Goal: Check status: Check status

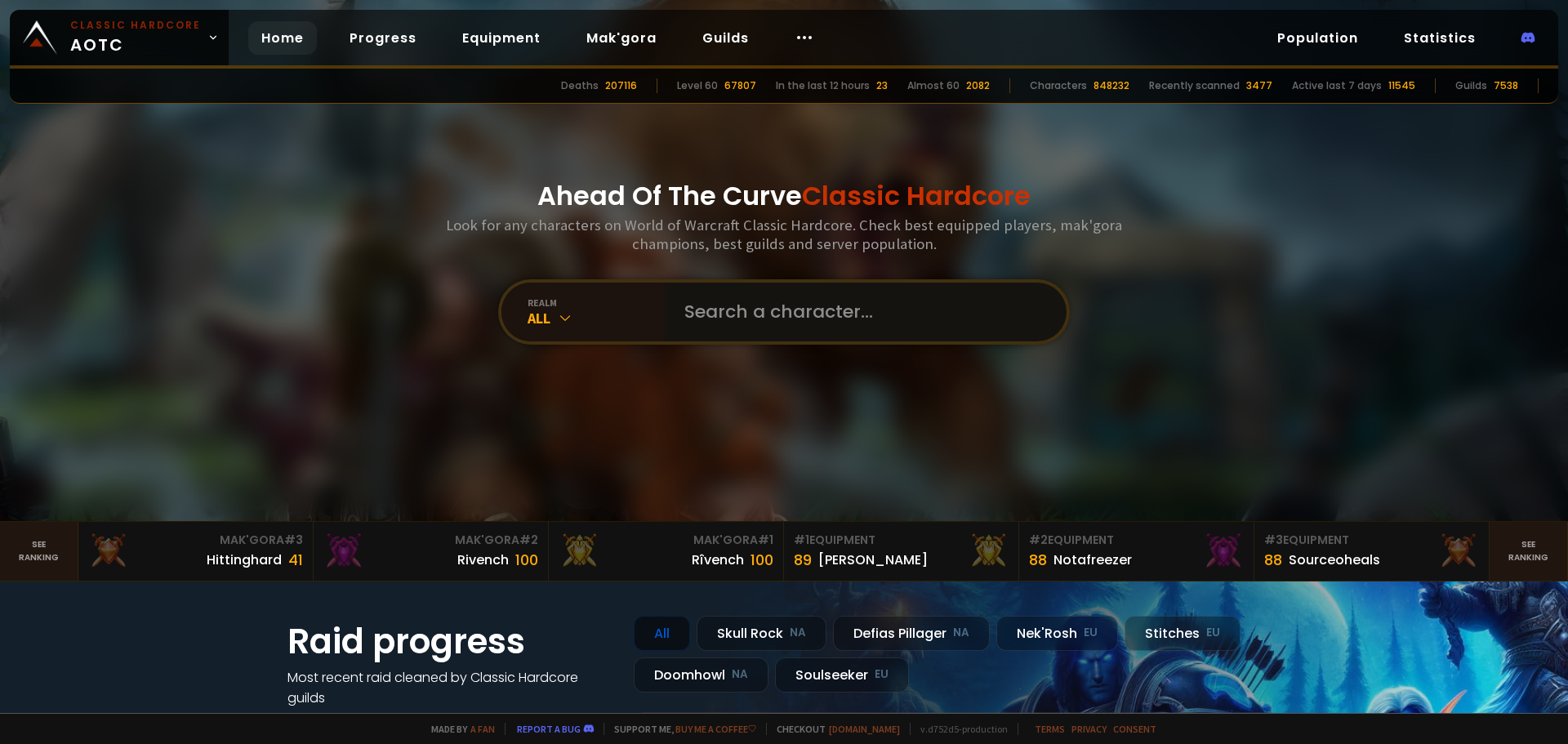
click at [744, 316] on input "text" at bounding box center [860, 312] width 372 height 59
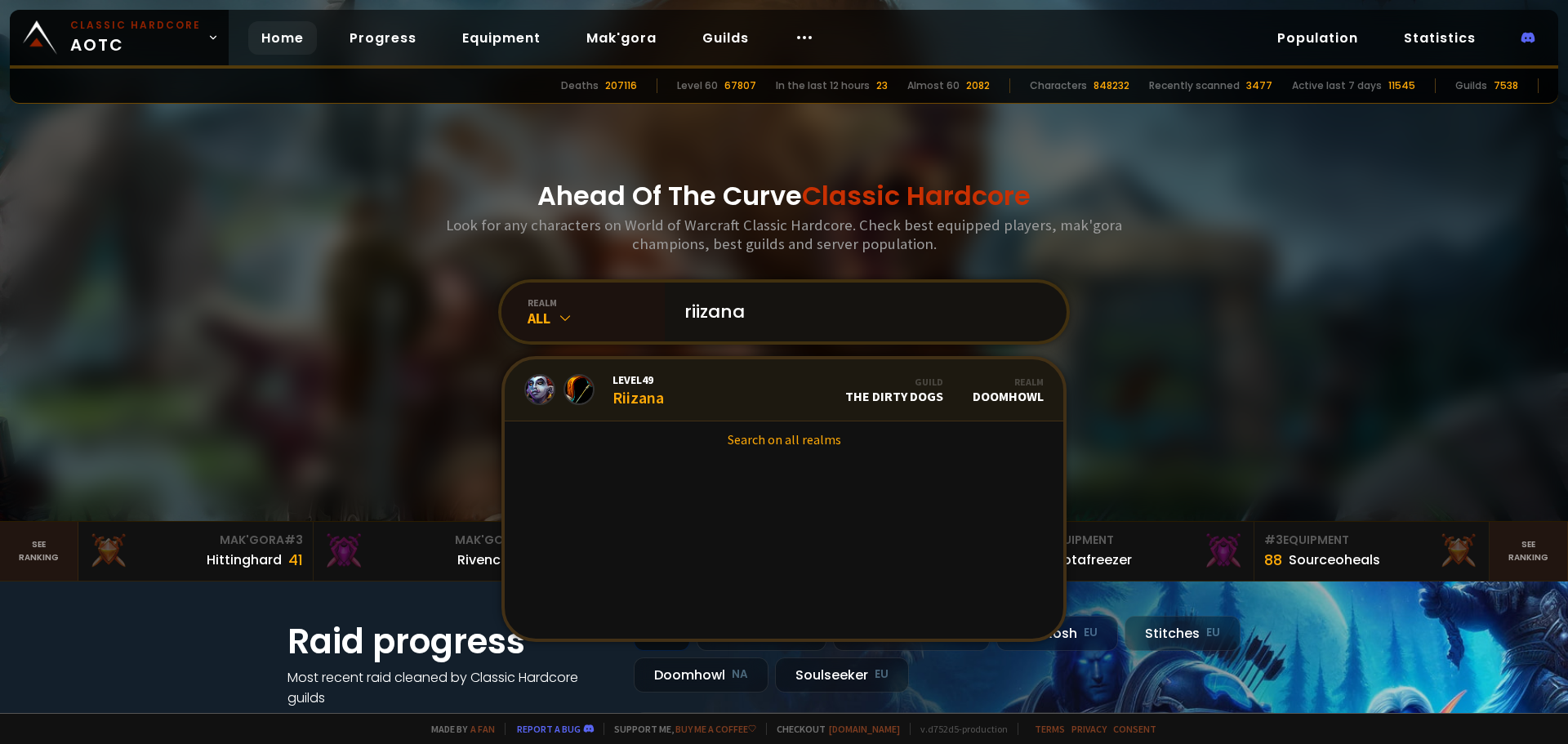
type input "riizana"
click at [738, 382] on link "Level 49 Riizana Guild The Dirty Dogs Realm Doomhowl" at bounding box center [784, 390] width 558 height 62
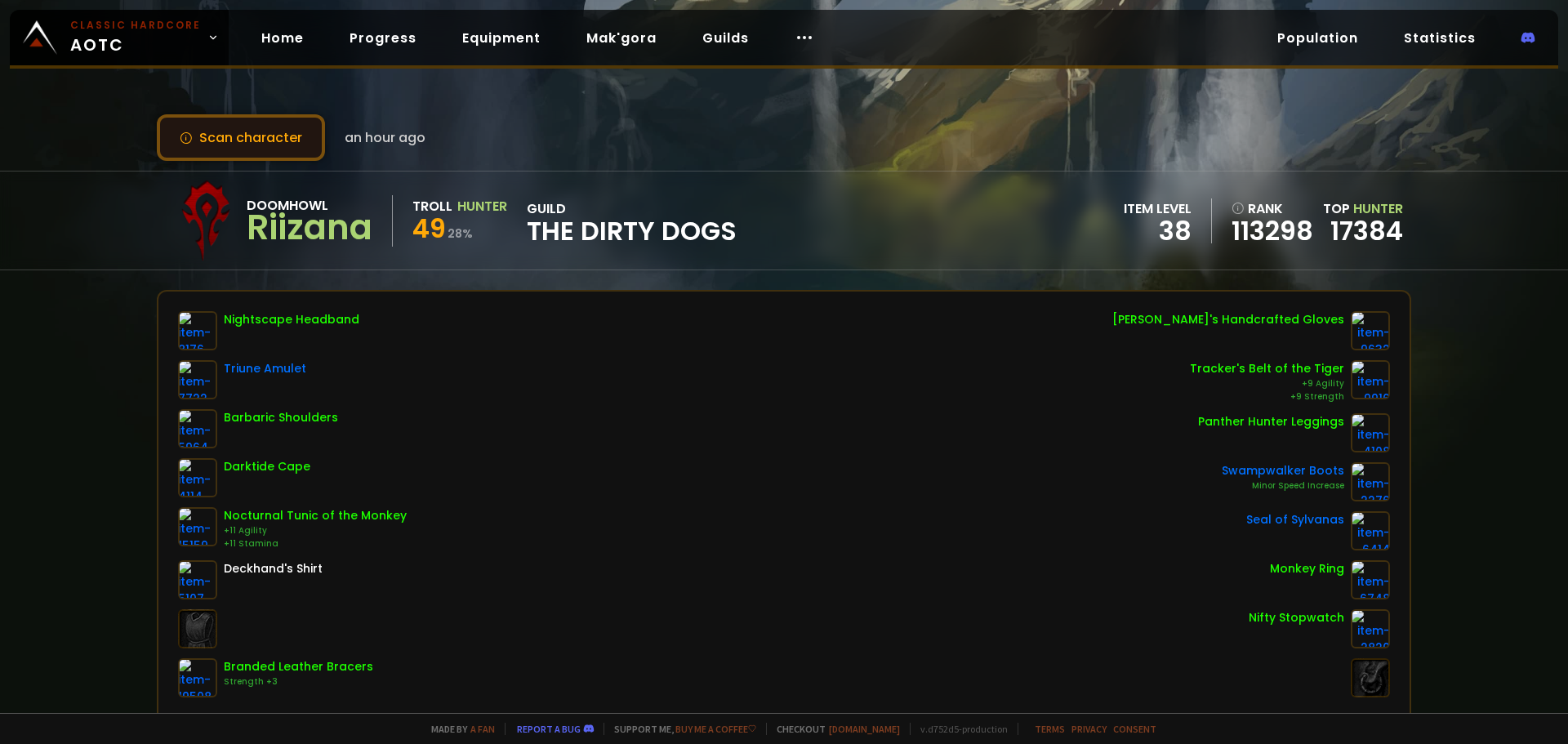
click at [275, 157] on button "Scan character" at bounding box center [240, 138] width 168 height 46
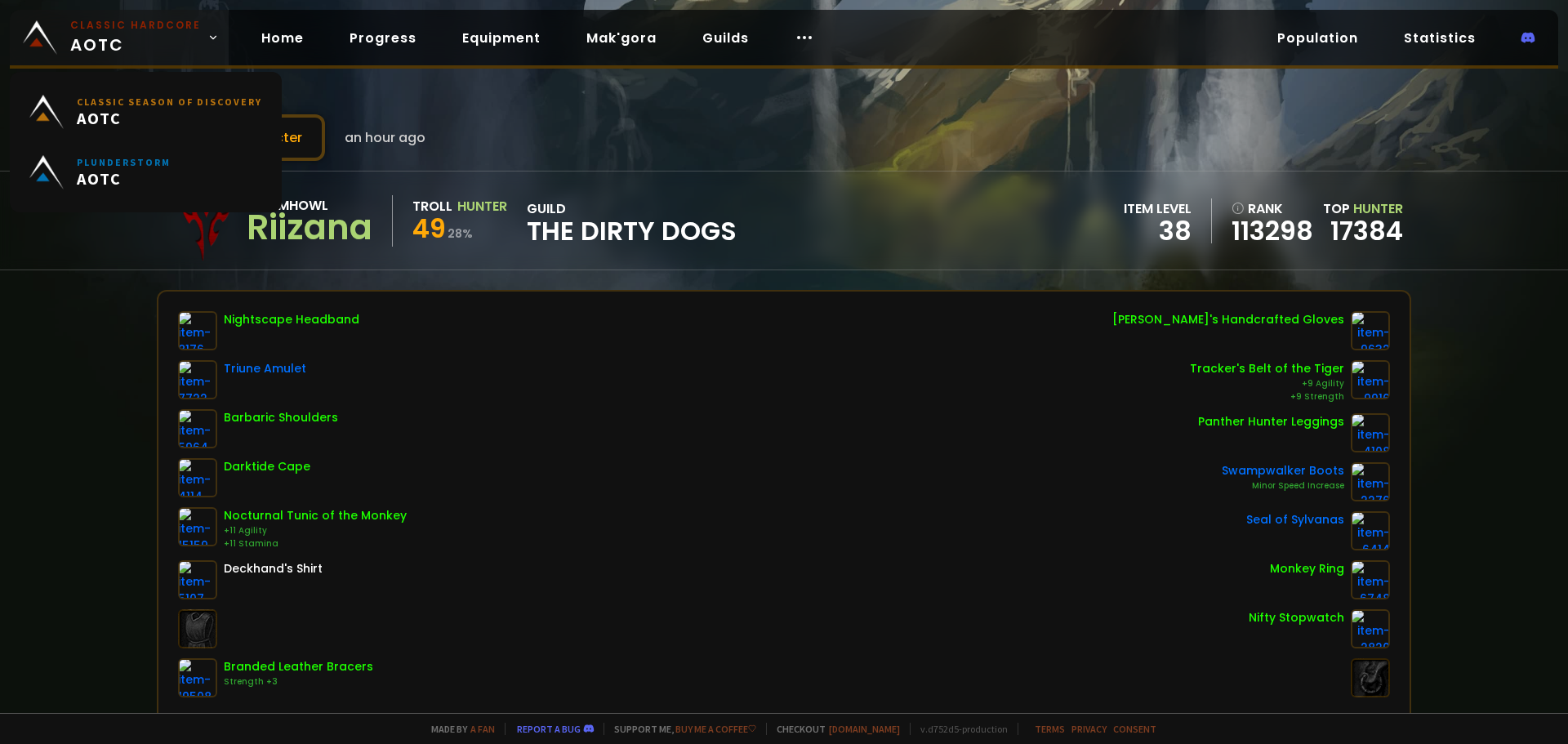
click at [113, 45] on span "Classic Hardcore AOTC" at bounding box center [135, 37] width 131 height 39
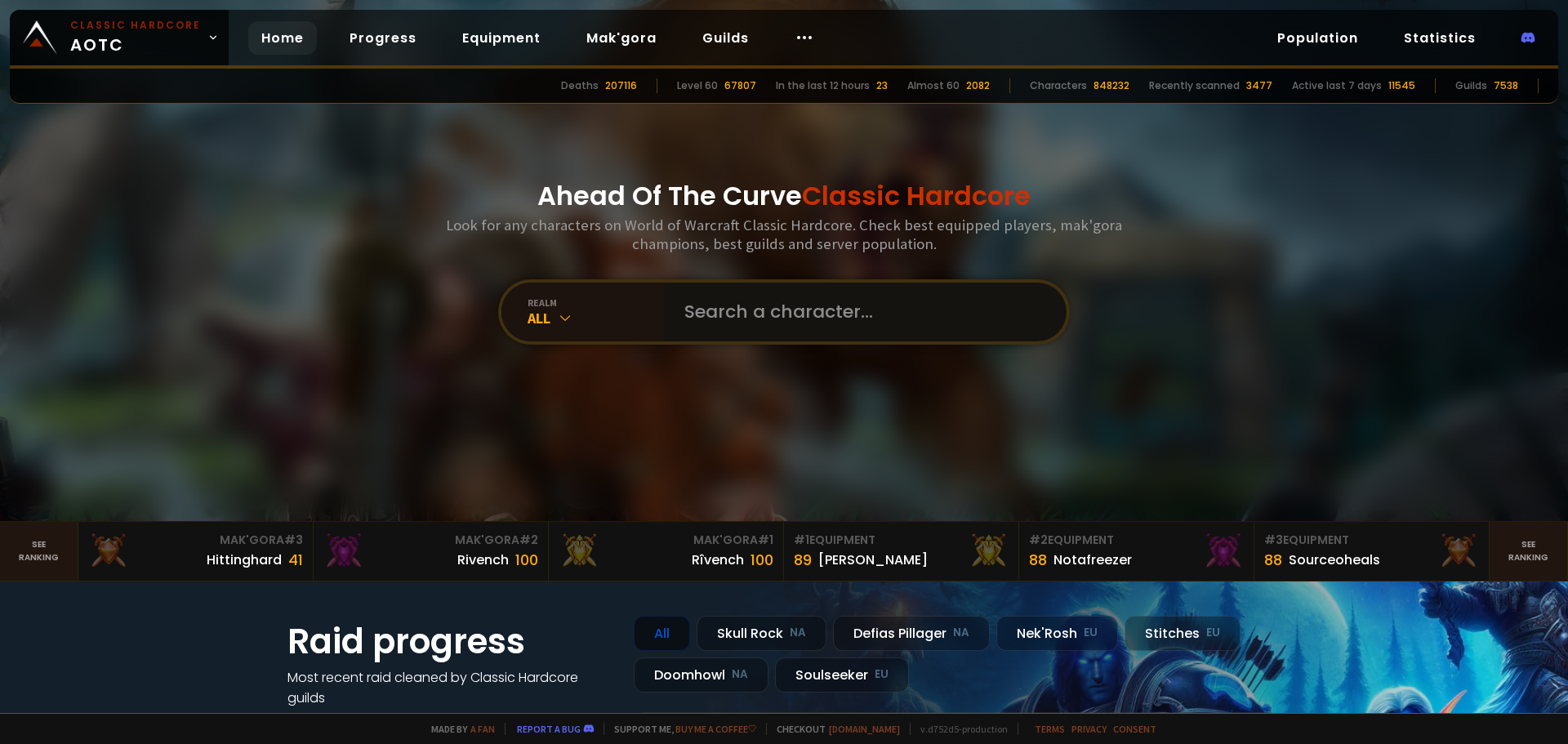
click at [699, 336] on input "text" at bounding box center [860, 312] width 372 height 59
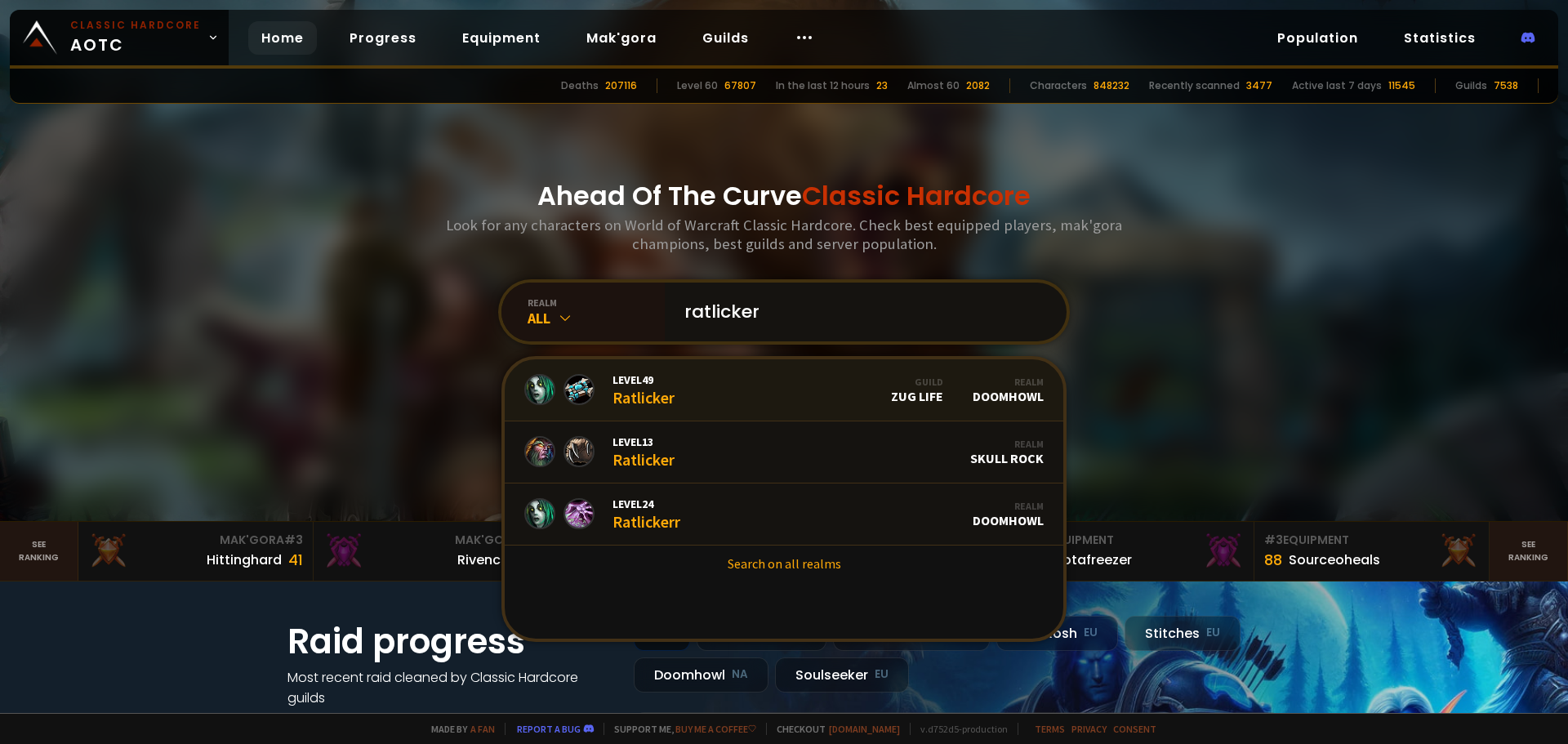
type input "ratlicker"
click at [672, 388] on link "Level 49 Ratlicker Guild Zug Life Realm Doomhowl" at bounding box center [784, 390] width 558 height 62
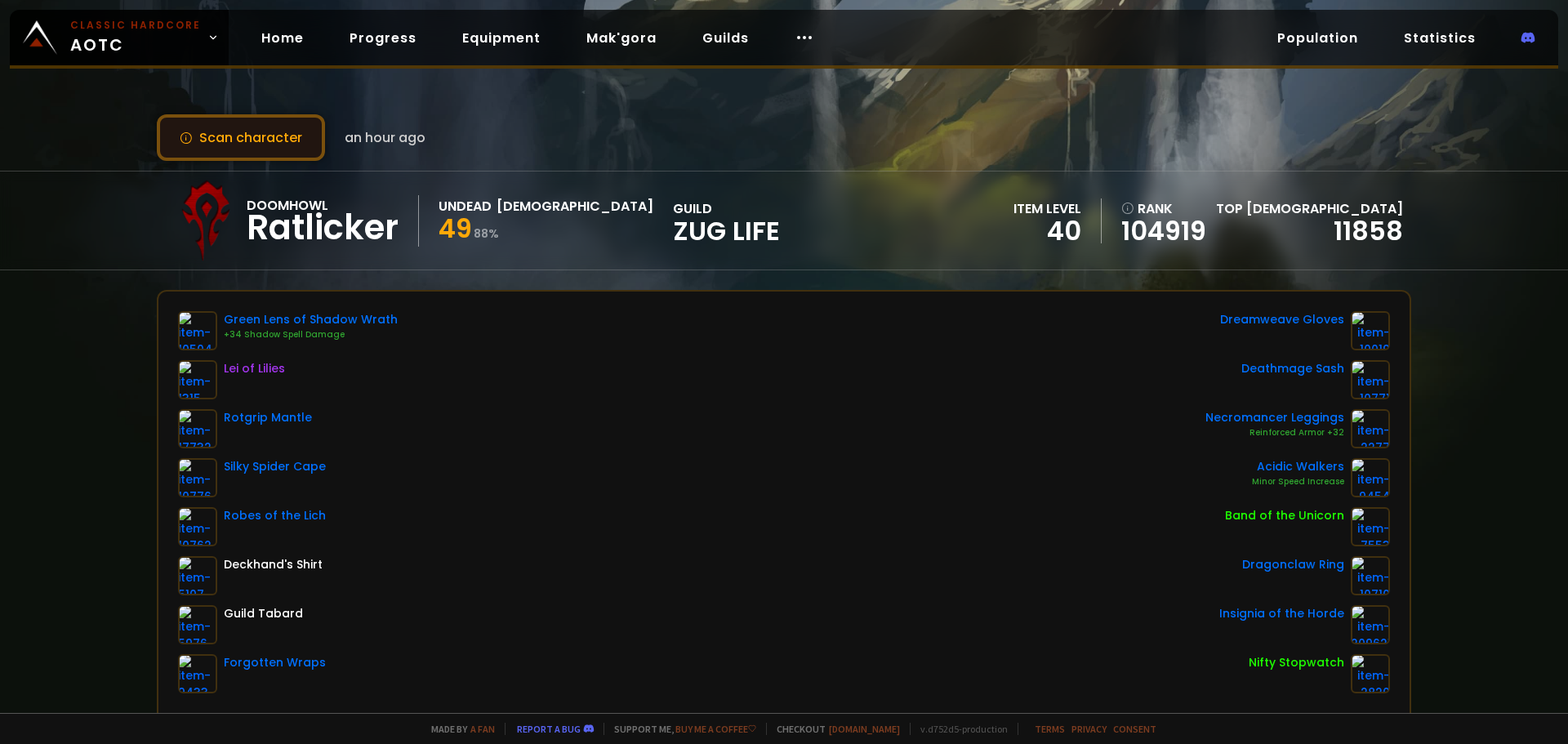
click at [277, 142] on button "Scan character" at bounding box center [240, 138] width 168 height 46
